Goal: Check status: Check status

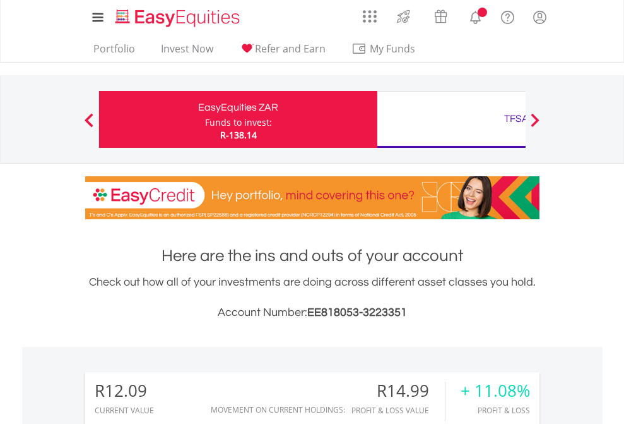
scroll to position [121, 198]
click at [205, 119] on div "Funds to invest:" at bounding box center [238, 122] width 67 height 13
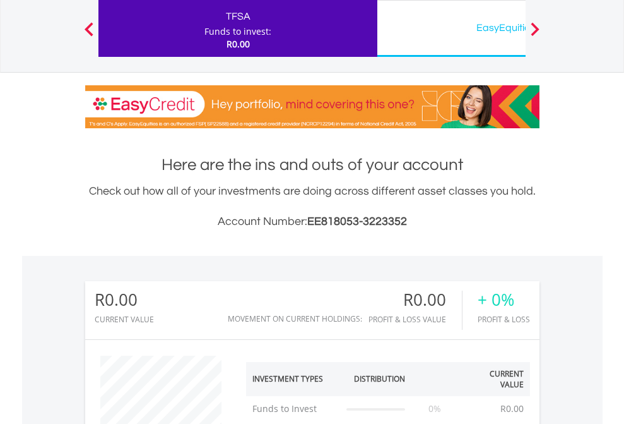
click at [451, 28] on div "EasyEquities USD" at bounding box center [516, 28] width 263 height 18
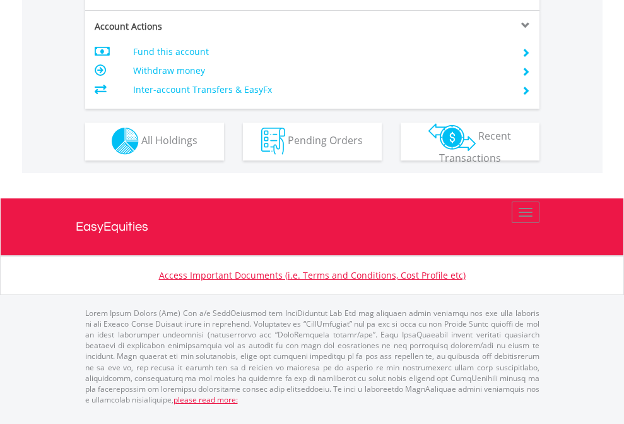
scroll to position [1180, 0]
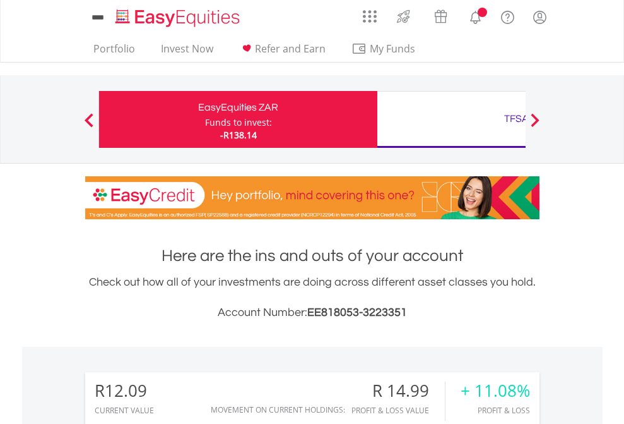
scroll to position [121, 198]
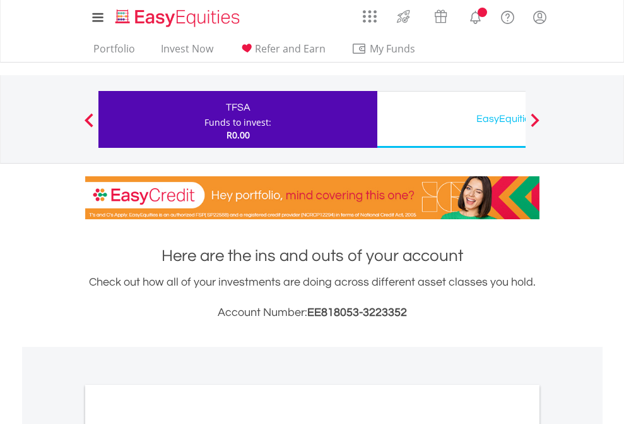
scroll to position [759, 0]
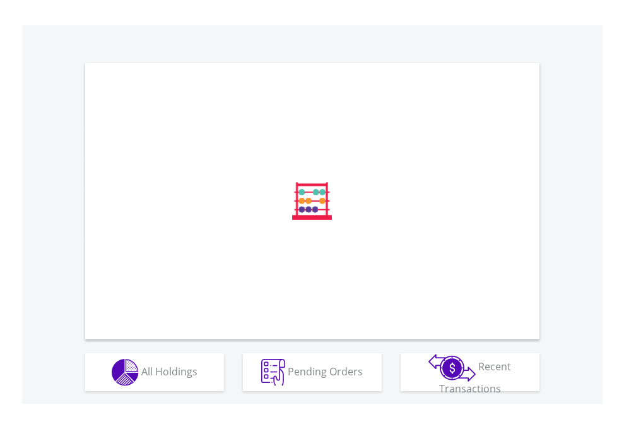
click at [141, 377] on span "All Holdings" at bounding box center [169, 371] width 56 height 14
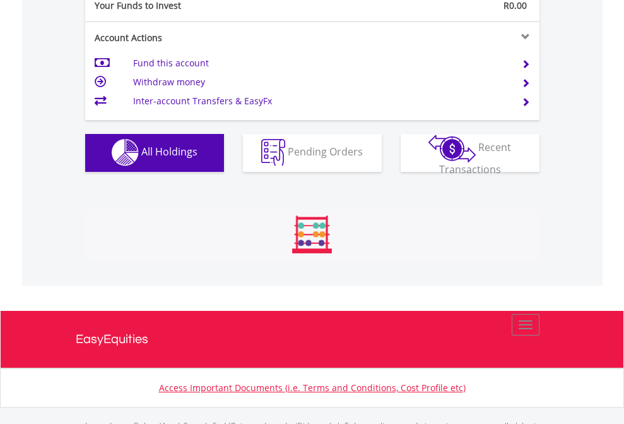
scroll to position [1250, 0]
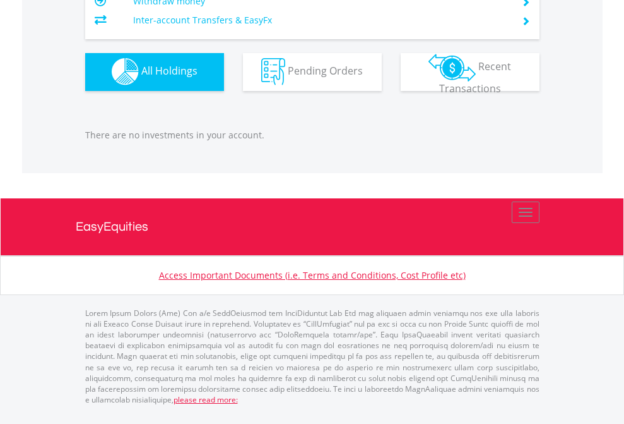
scroll to position [121, 198]
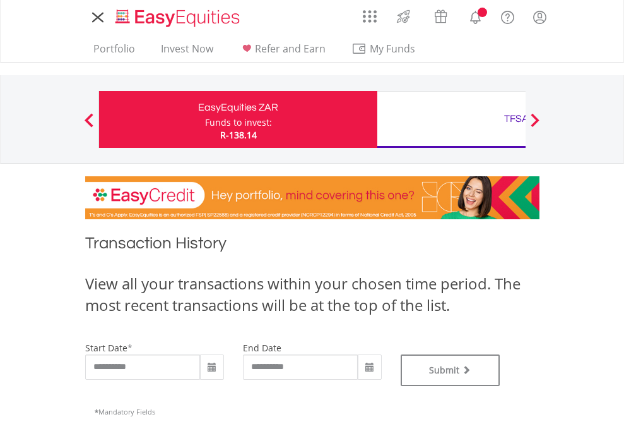
type input "**********"
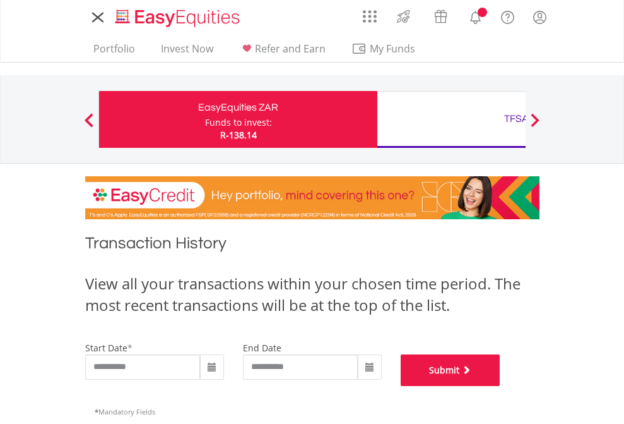
click at [501, 386] on button "Submit" at bounding box center [451, 370] width 100 height 32
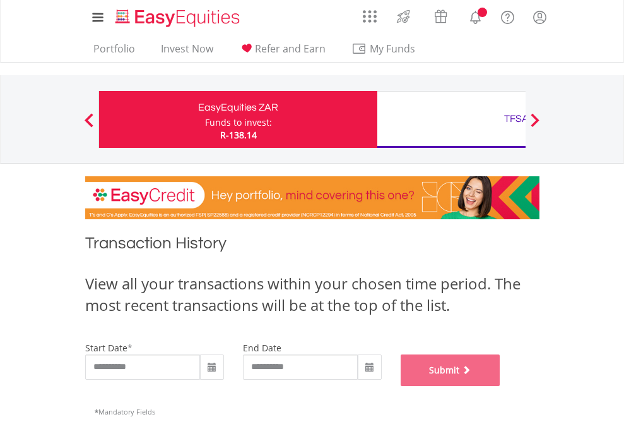
scroll to position [512, 0]
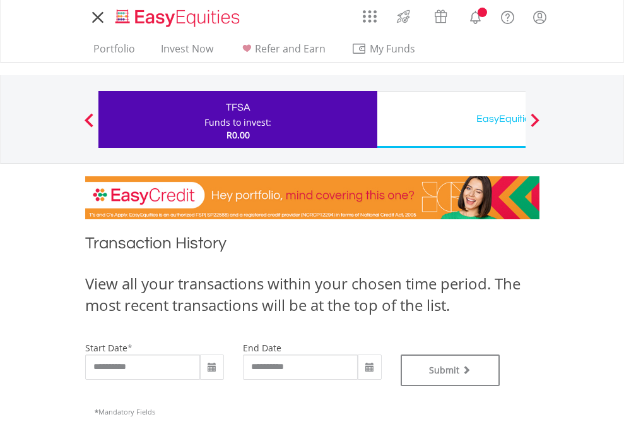
type input "**********"
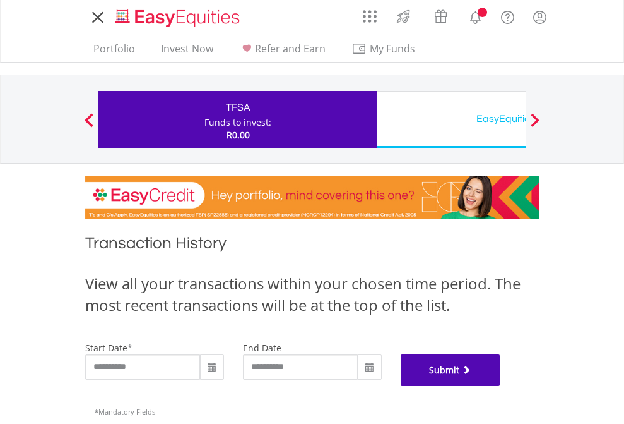
click at [501, 386] on button "Submit" at bounding box center [451, 370] width 100 height 32
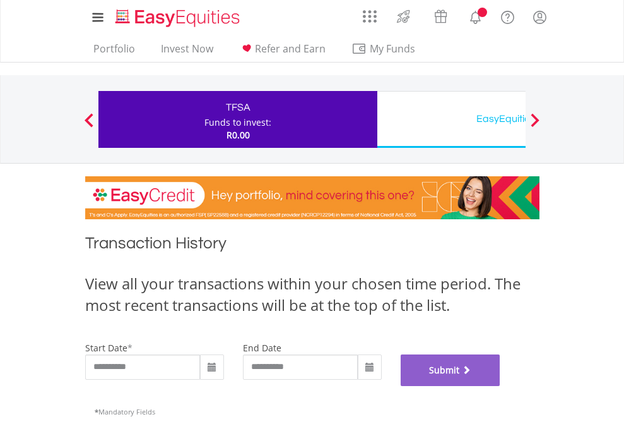
scroll to position [512, 0]
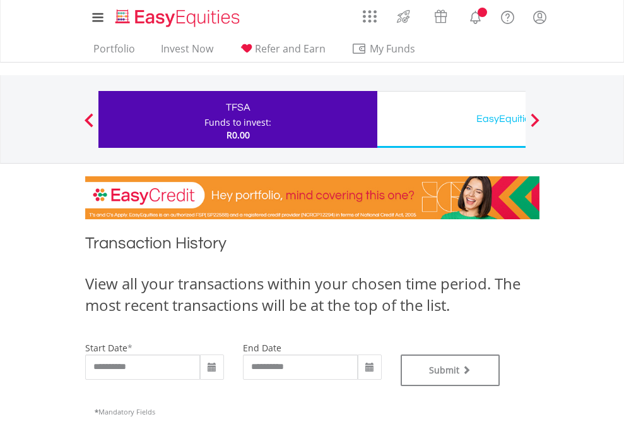
click at [451, 119] on div "EasyEquities USD" at bounding box center [516, 119] width 263 height 18
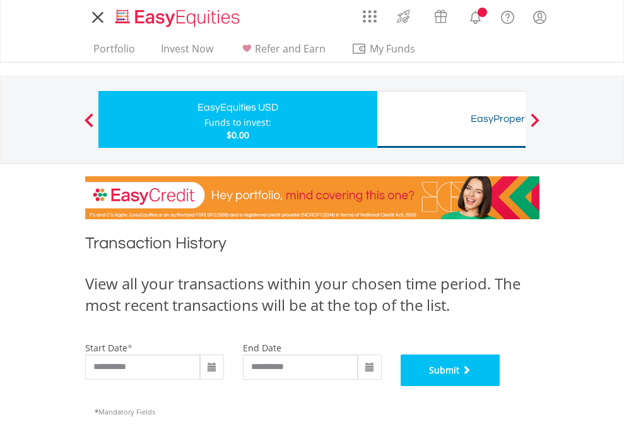
click at [501, 386] on button "Submit" at bounding box center [451, 370] width 100 height 32
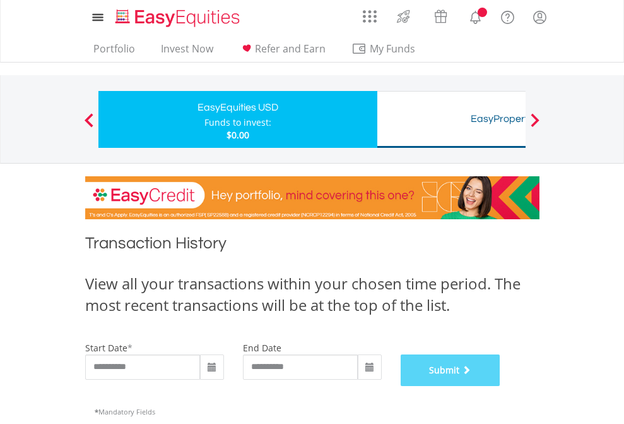
scroll to position [512, 0]
